Goal: Task Accomplishment & Management: Manage account settings

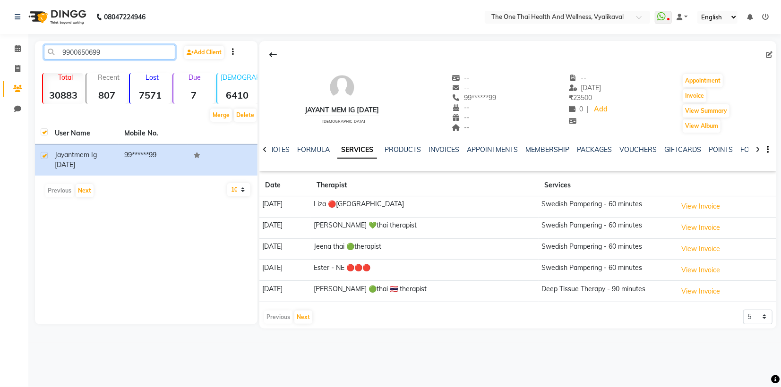
click at [103, 51] on input "9900650699" at bounding box center [109, 52] width 131 height 15
type input "9"
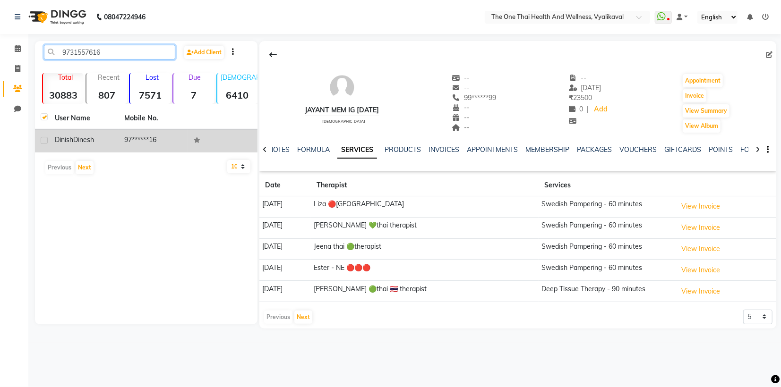
type input "9731557616"
click at [45, 139] on label at bounding box center [44, 140] width 7 height 7
click at [45, 139] on input "checkbox" at bounding box center [44, 141] width 6 height 6
checkbox input "true"
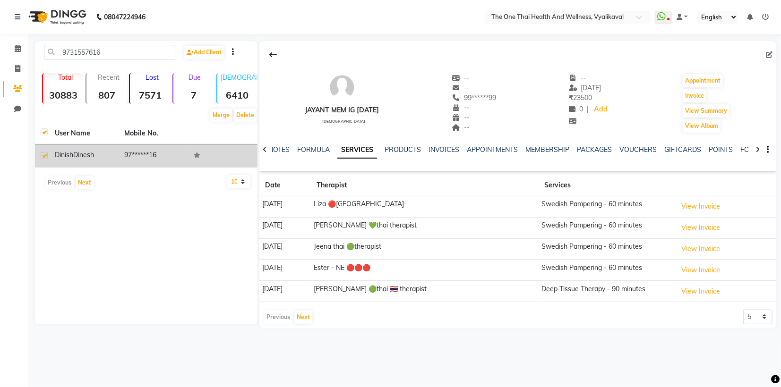
click at [73, 149] on td "[PERSON_NAME]" at bounding box center [83, 156] width 69 height 23
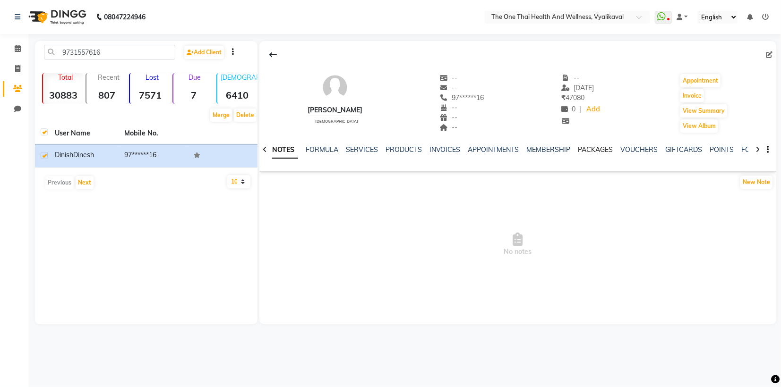
click at [594, 151] on link "PACKAGES" at bounding box center [595, 150] width 35 height 9
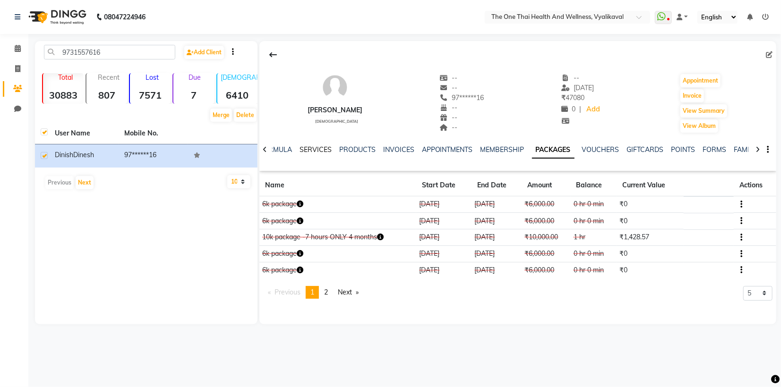
click at [311, 152] on link "SERVICES" at bounding box center [316, 150] width 32 height 9
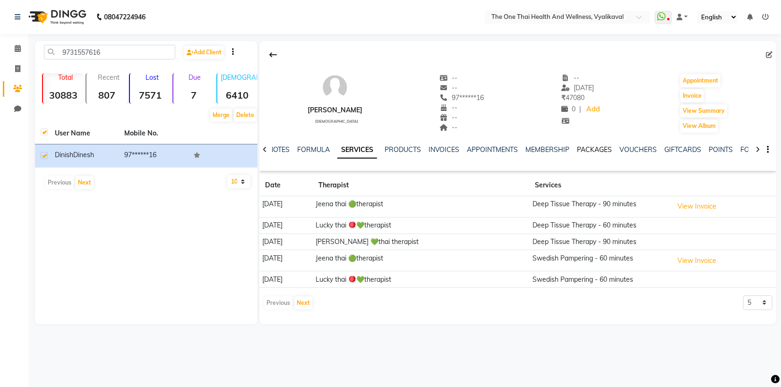
click at [593, 149] on link "PACKAGES" at bounding box center [594, 150] width 35 height 9
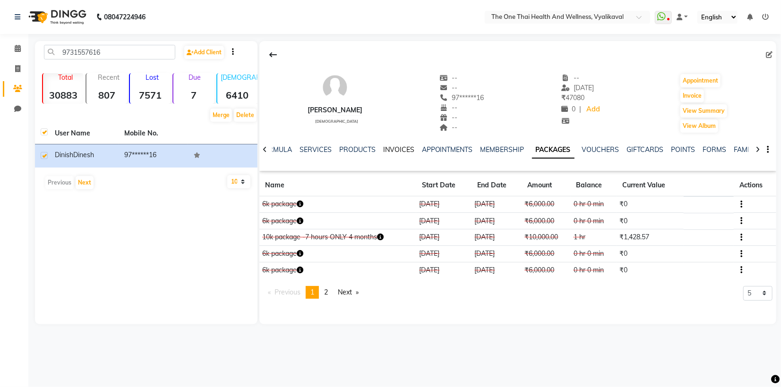
click at [388, 152] on link "INVOICES" at bounding box center [398, 150] width 31 height 9
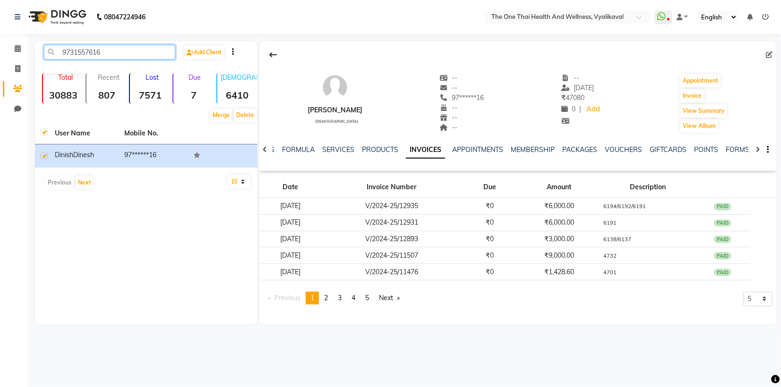
click at [109, 51] on input "9731557616" at bounding box center [109, 52] width 131 height 15
type input "9"
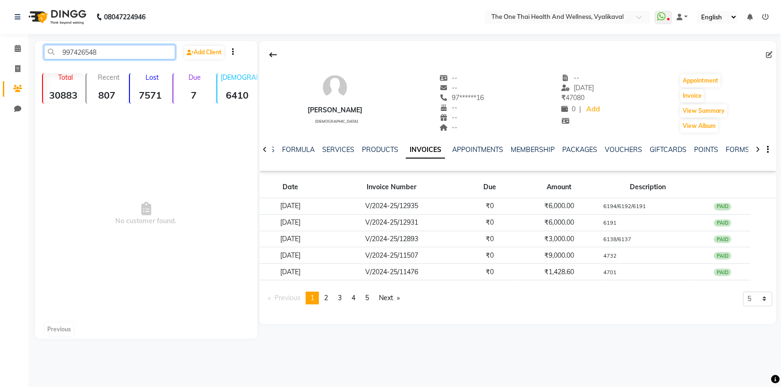
click at [76, 51] on input "997426548" at bounding box center [109, 52] width 131 height 15
click at [78, 51] on input "99726548" at bounding box center [109, 52] width 131 height 15
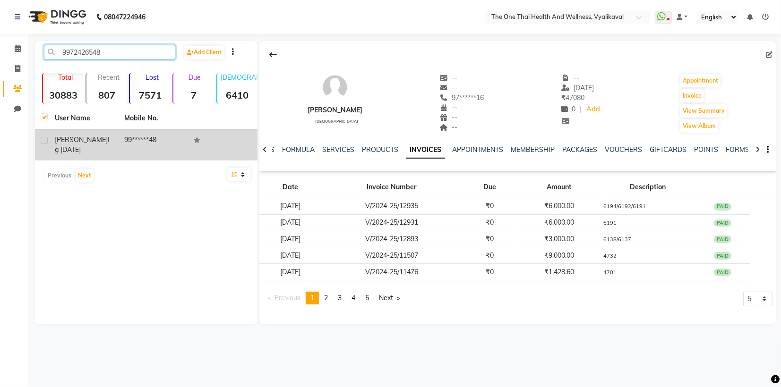
type input "9972426548"
click at [45, 140] on label at bounding box center [44, 140] width 7 height 7
click at [45, 140] on input "checkbox" at bounding box center [44, 141] width 6 height 6
checkbox input "true"
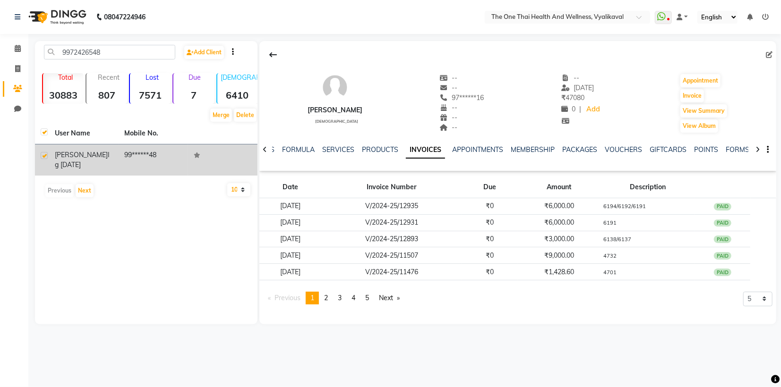
click at [71, 156] on span "[PERSON_NAME]" at bounding box center [81, 155] width 53 height 9
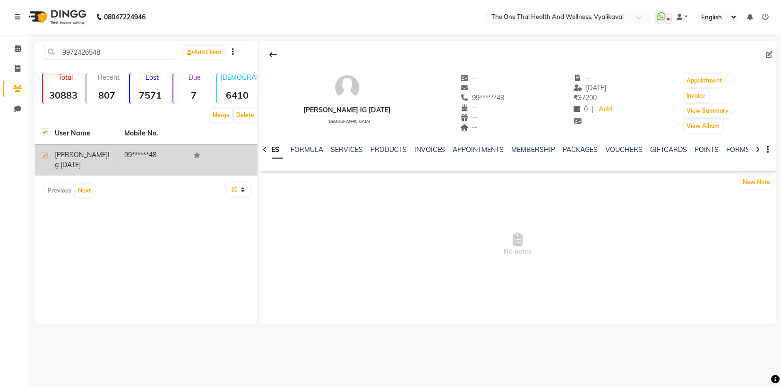
click at [85, 157] on span "ig [DATE]" at bounding box center [82, 160] width 55 height 18
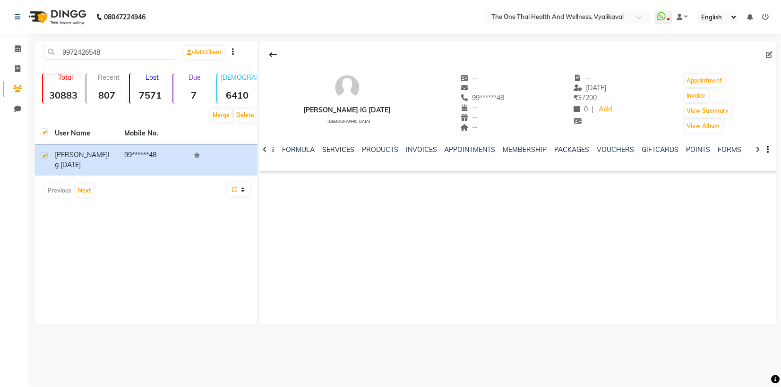
click at [342, 151] on link "SERVICES" at bounding box center [338, 150] width 32 height 9
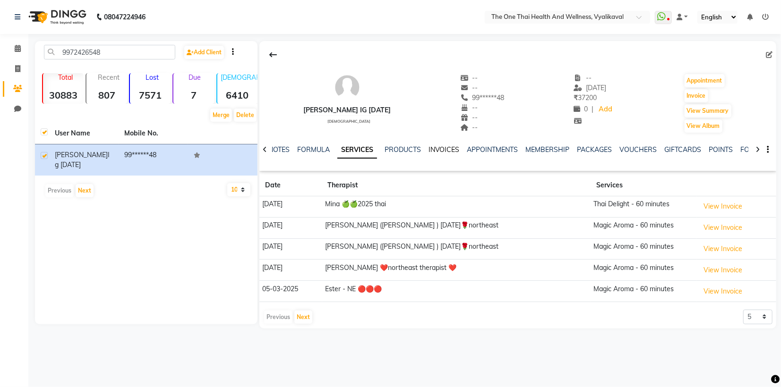
click at [442, 153] on link "INVOICES" at bounding box center [444, 150] width 31 height 9
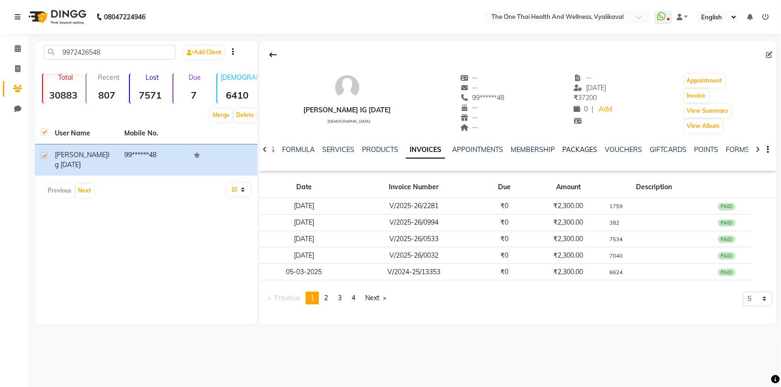
click at [571, 153] on link "PACKAGES" at bounding box center [580, 150] width 35 height 9
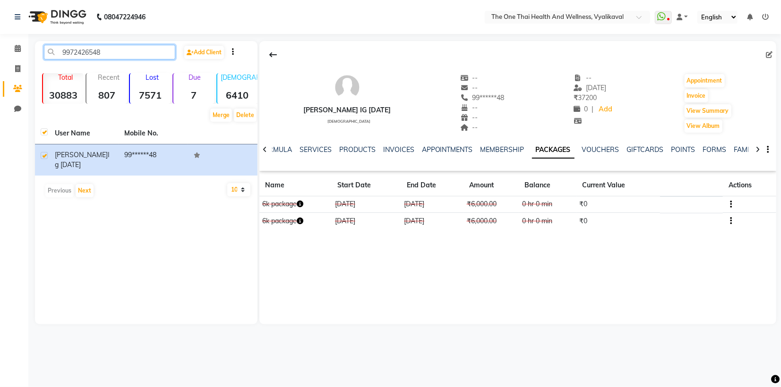
click at [110, 51] on input "9972426548" at bounding box center [109, 52] width 131 height 15
type input "9"
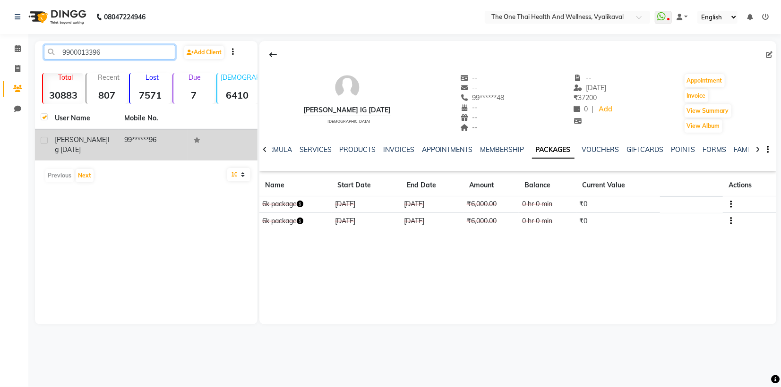
type input "9900013396"
click at [49, 142] on td at bounding box center [42, 144] width 14 height 31
click at [45, 139] on label at bounding box center [44, 140] width 7 height 7
click at [45, 139] on input "checkbox" at bounding box center [44, 141] width 6 height 6
checkbox input "true"
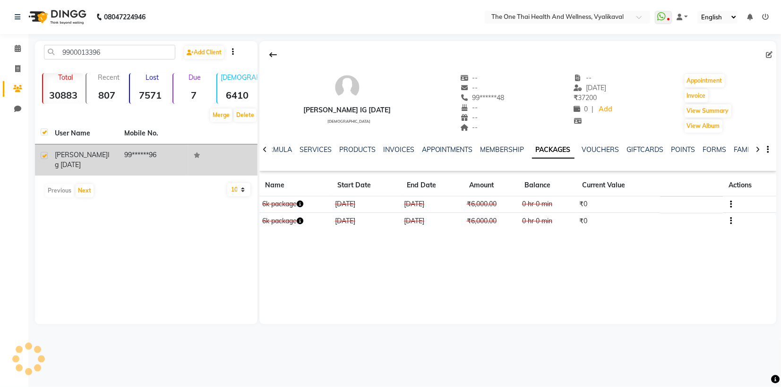
click at [86, 155] on span "ig [DATE]" at bounding box center [82, 160] width 55 height 18
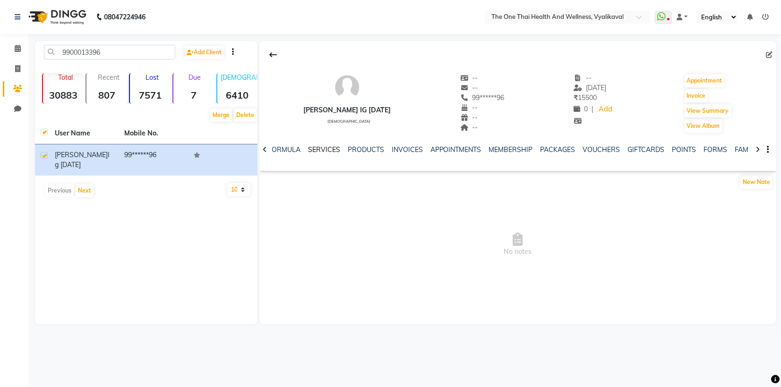
click at [324, 153] on link "SERVICES" at bounding box center [324, 150] width 32 height 9
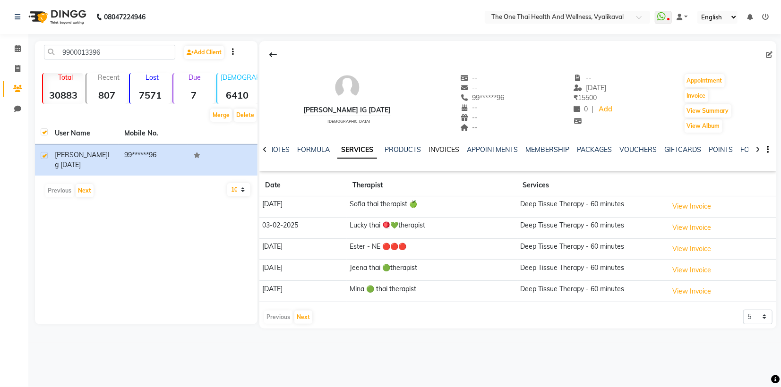
click at [439, 152] on link "INVOICES" at bounding box center [444, 150] width 31 height 9
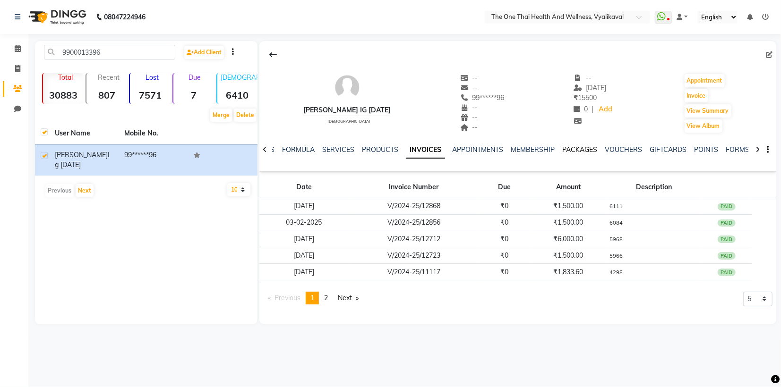
click at [574, 151] on link "PACKAGES" at bounding box center [580, 150] width 35 height 9
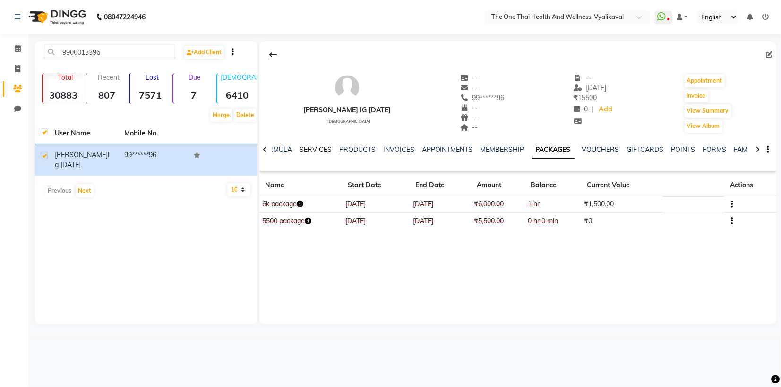
click at [316, 151] on link "SERVICES" at bounding box center [316, 150] width 32 height 9
